Goal: Find specific page/section: Find specific page/section

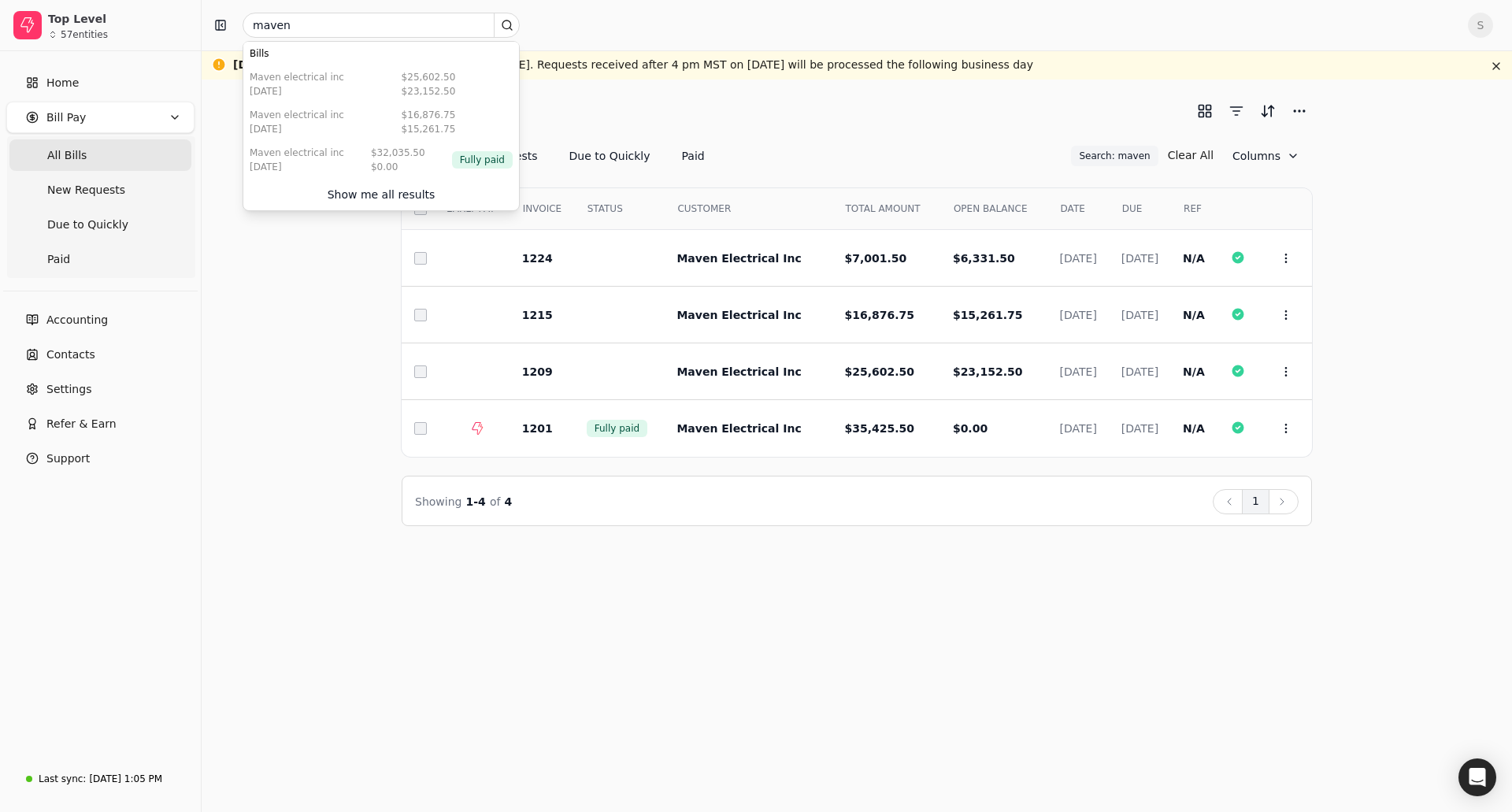
click at [296, 29] on input "maven" at bounding box center [382, 25] width 277 height 25
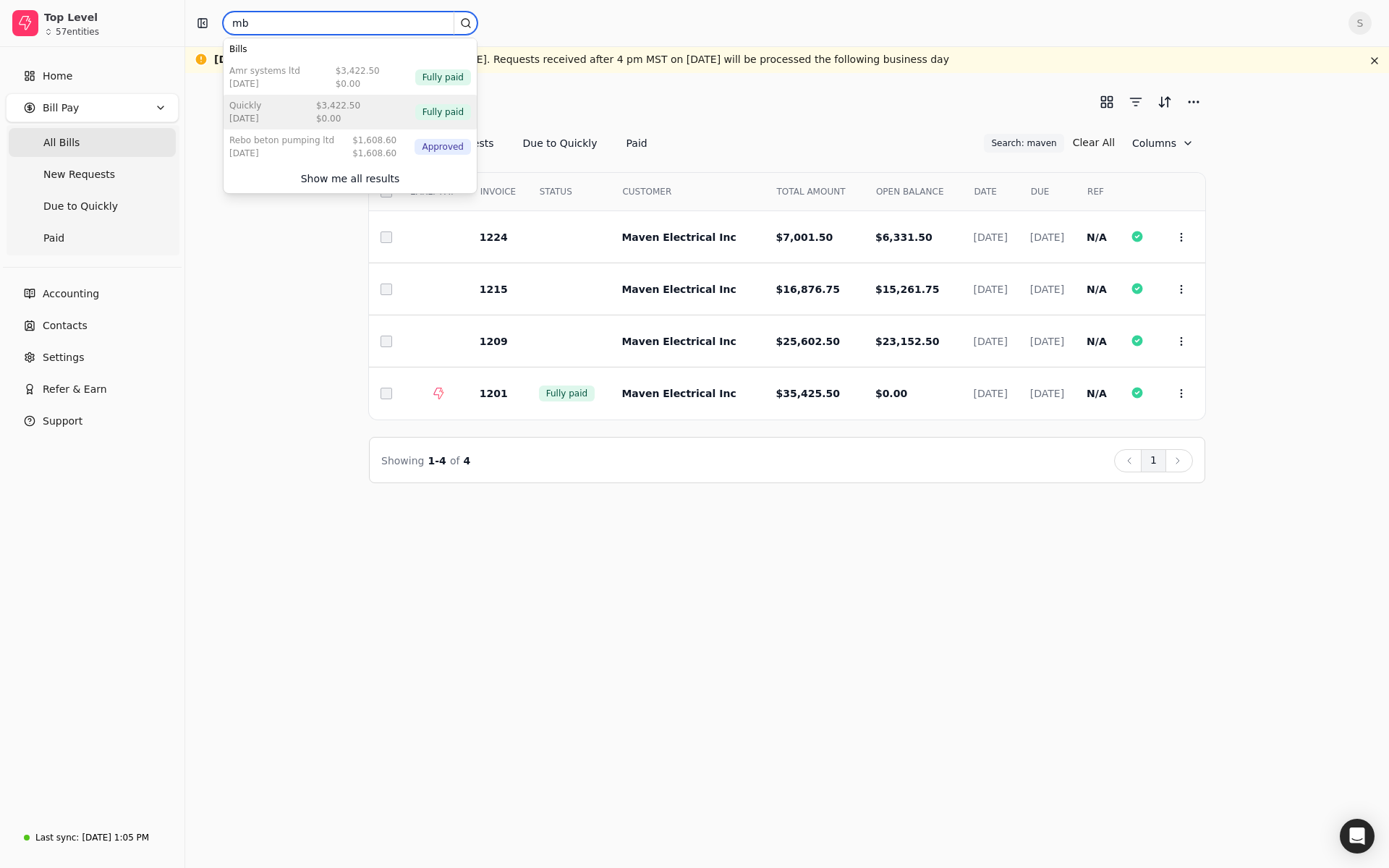
type input "m"
type input "bluegreen"
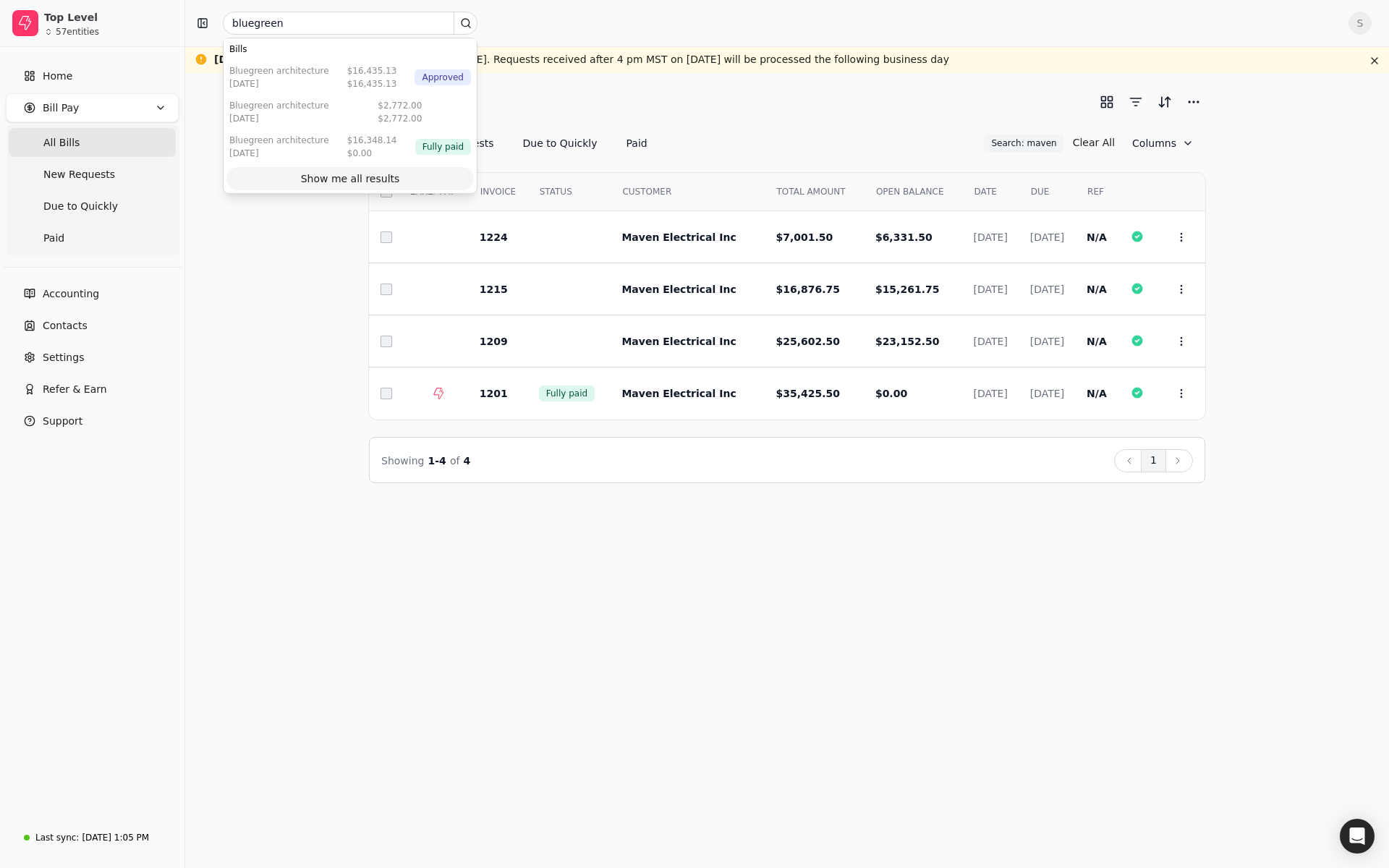
click at [356, 177] on div "Show me all results" at bounding box center [351, 178] width 99 height 15
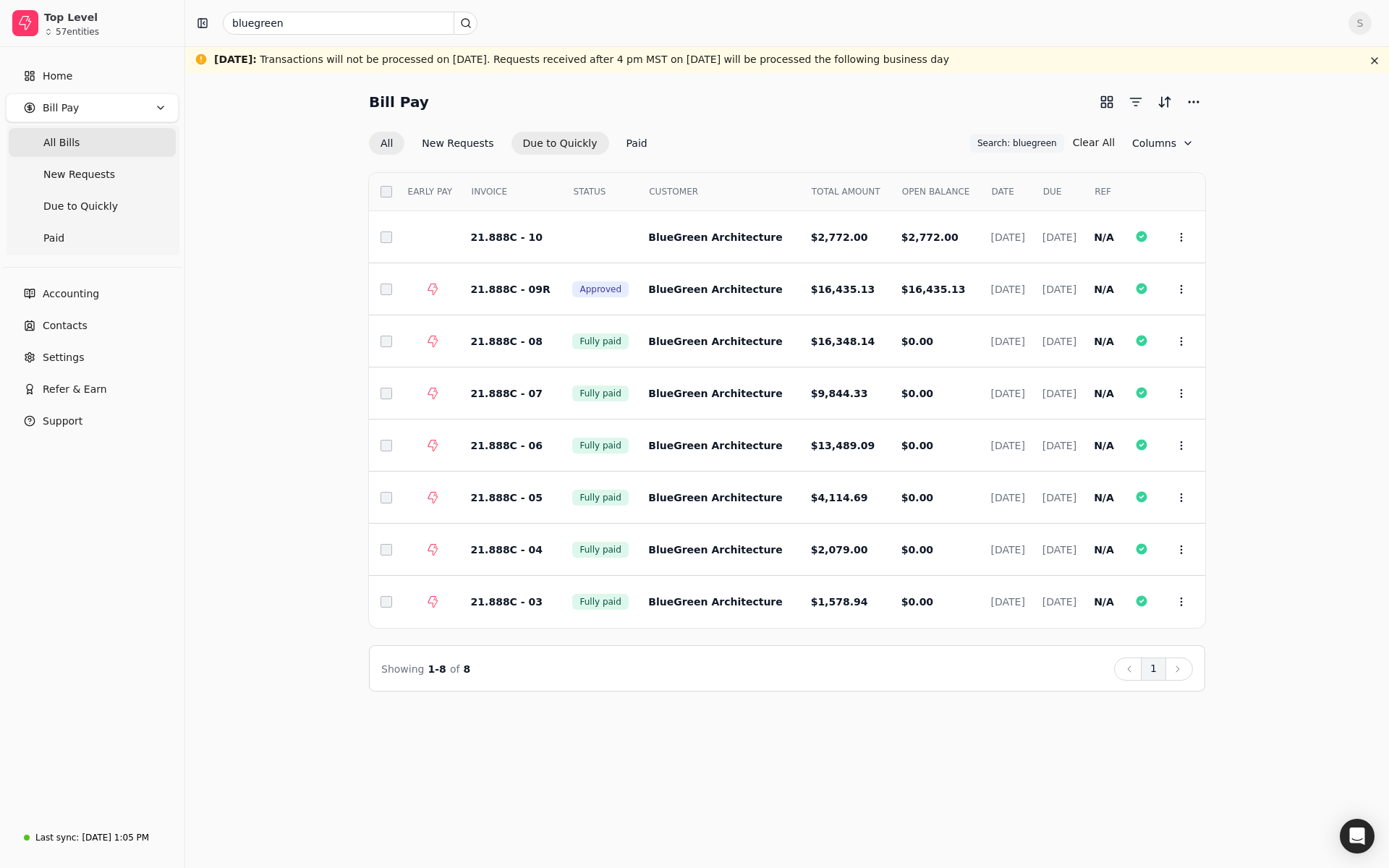
click at [567, 143] on button "Due to Quickly" at bounding box center [560, 143] width 98 height 23
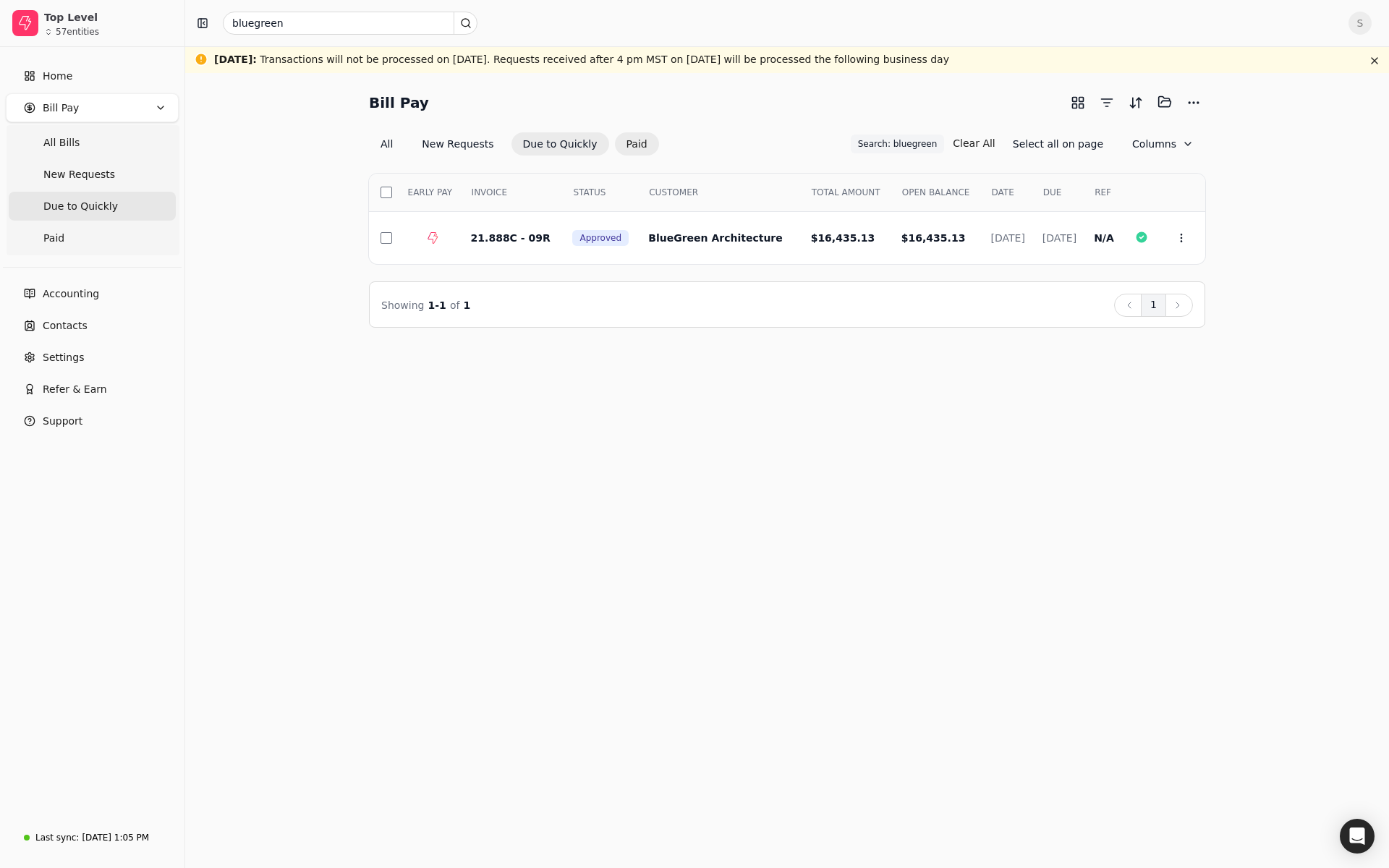
click at [615, 148] on button "Paid" at bounding box center [637, 144] width 44 height 23
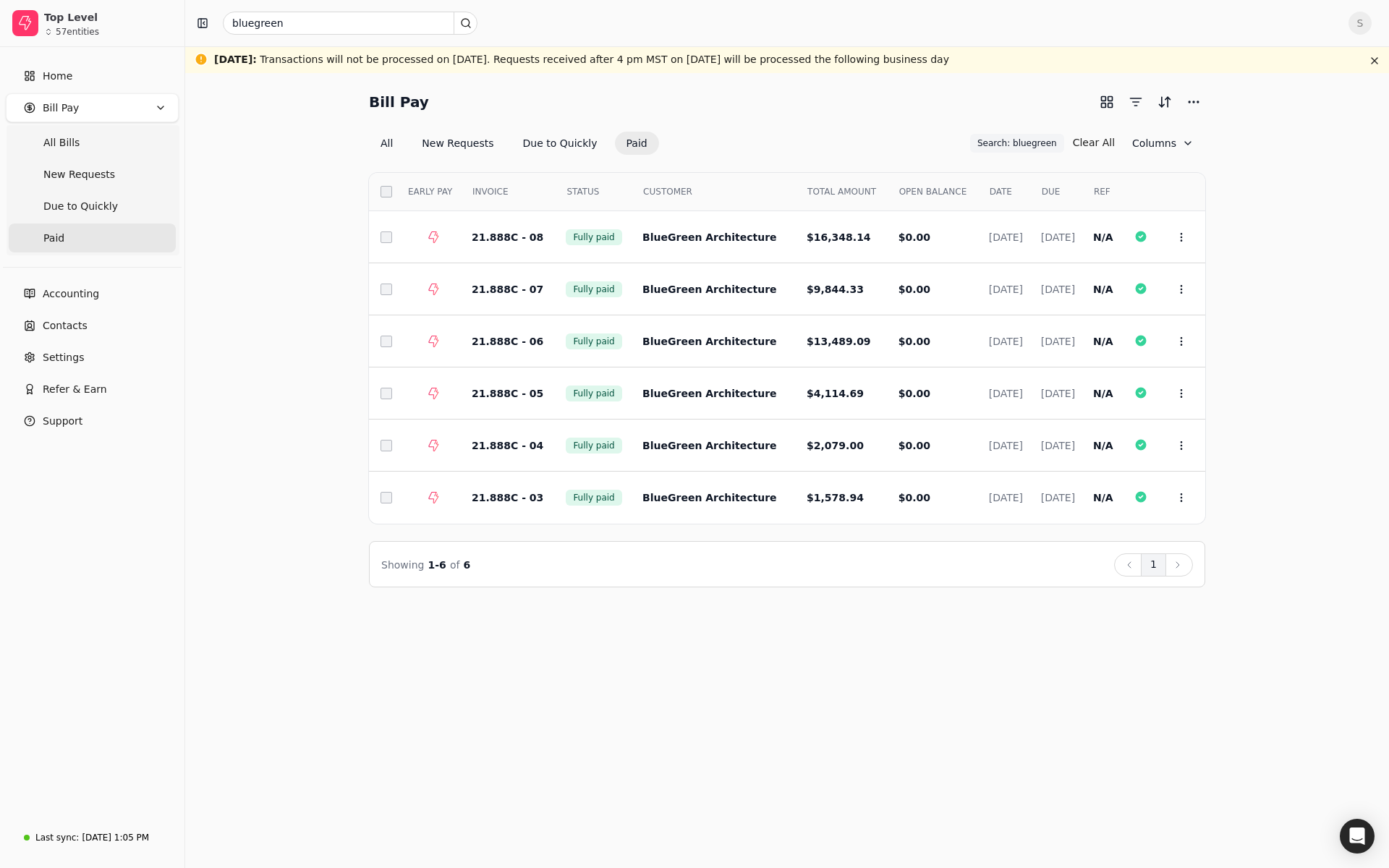
click at [984, 193] on div "DATE" at bounding box center [1006, 192] width 45 height 25
click at [542, 135] on button "Due to Quickly" at bounding box center [560, 143] width 98 height 23
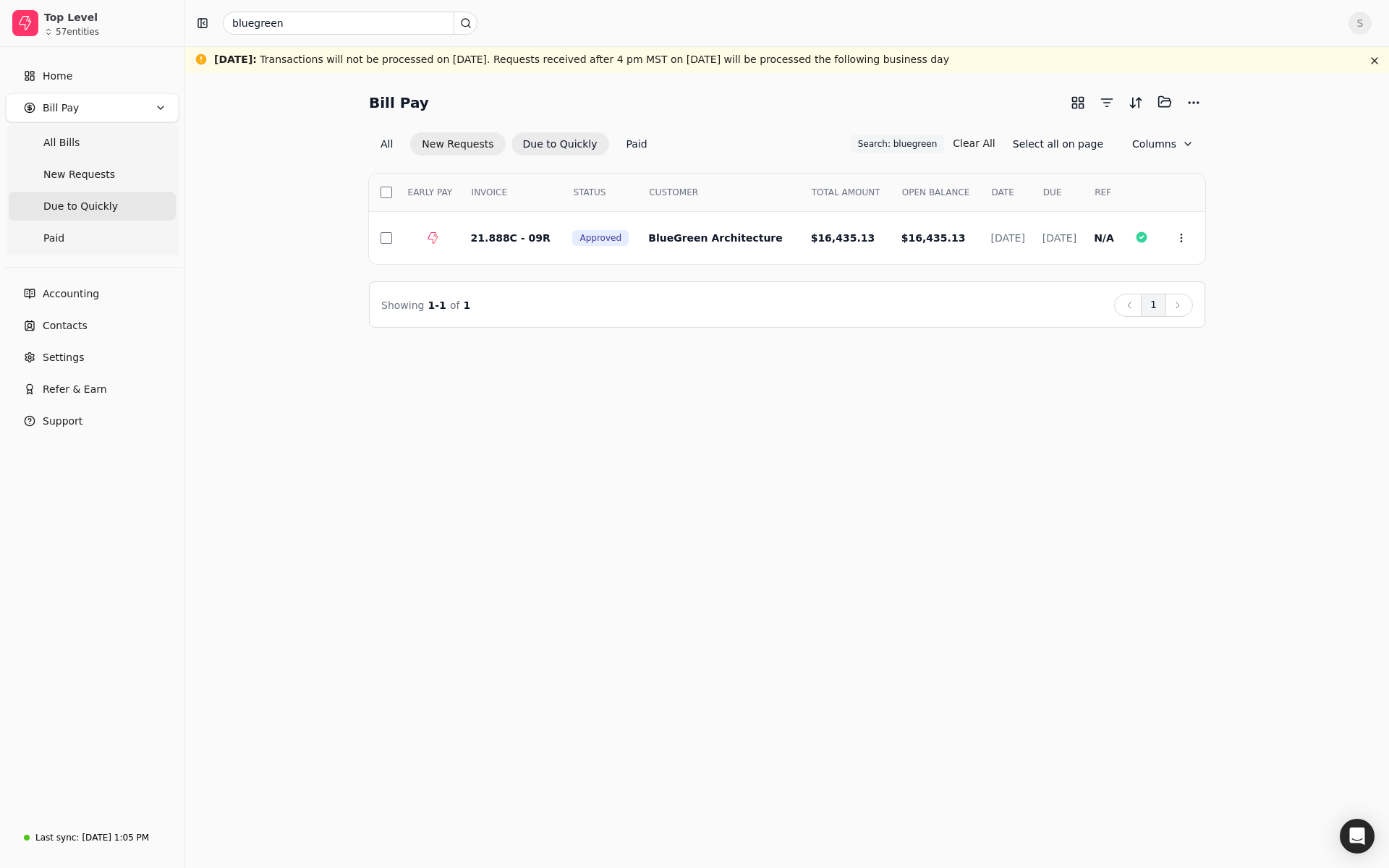
click at [441, 148] on button "New Requests" at bounding box center [458, 144] width 95 height 23
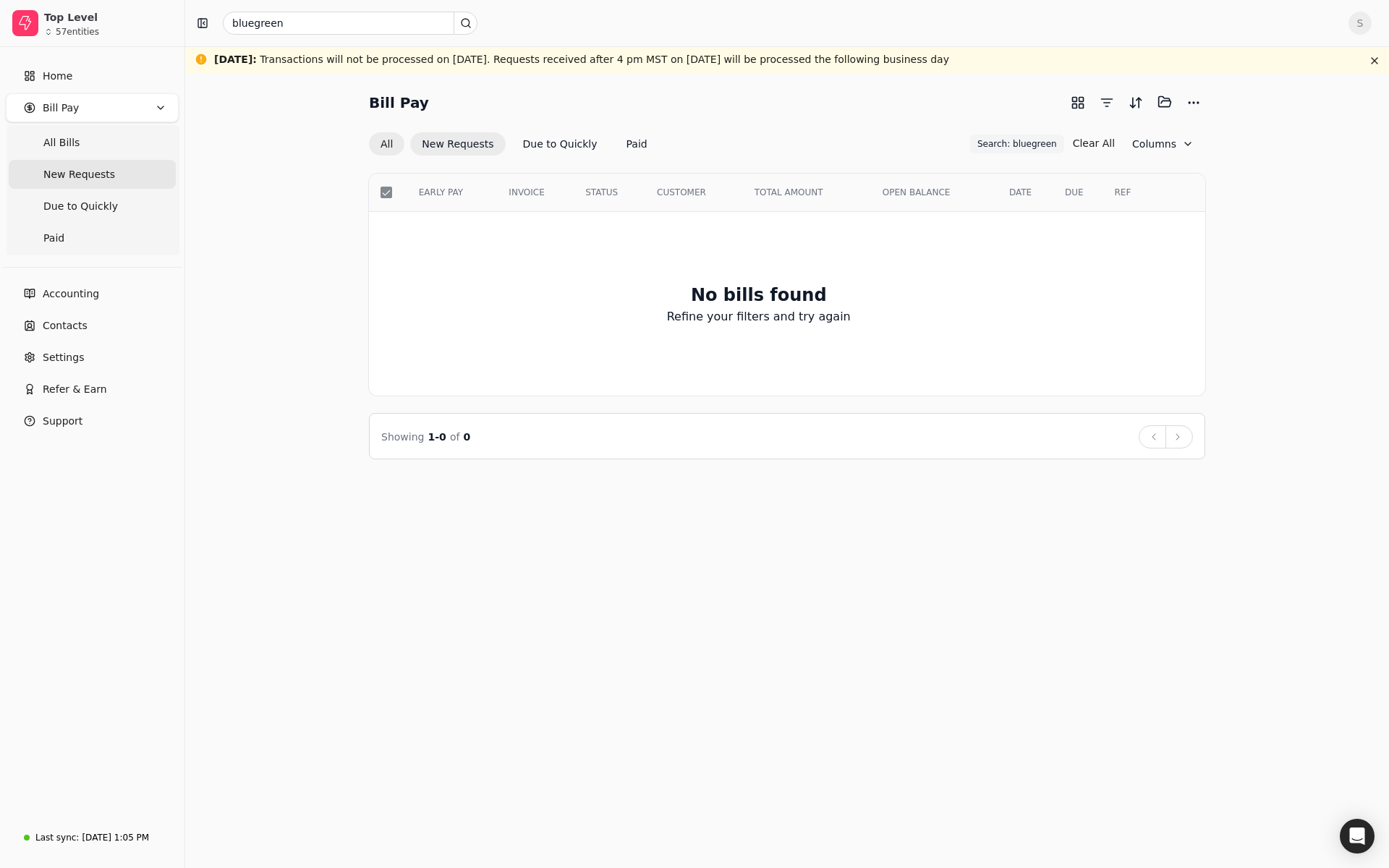
click at [380, 149] on button "All" at bounding box center [387, 144] width 35 height 23
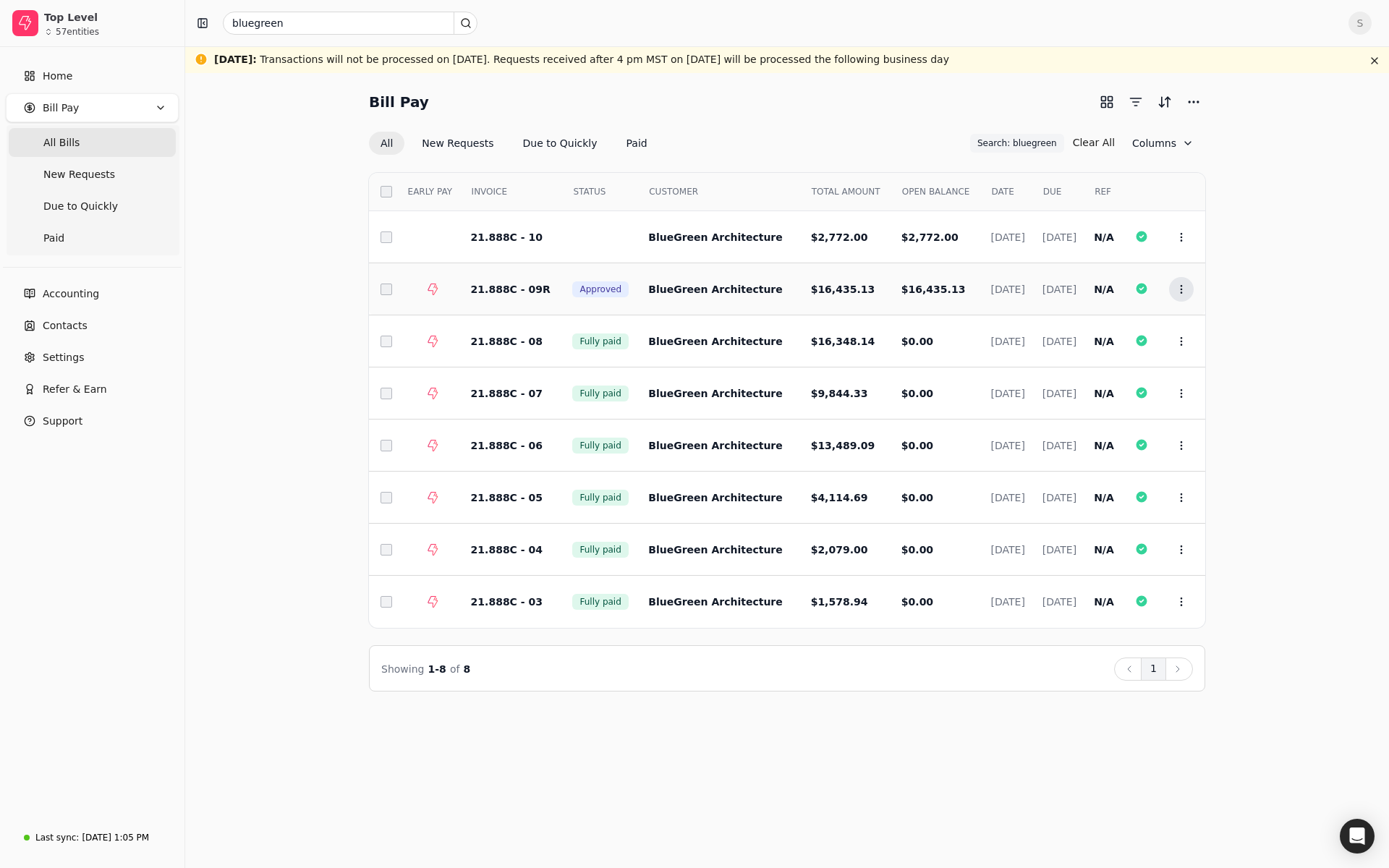
click at [1176, 293] on icon at bounding box center [1181, 289] width 11 height 11
click at [1192, 329] on span "Open" at bounding box center [1205, 325] width 26 height 15
